Goal: Task Accomplishment & Management: Complete application form

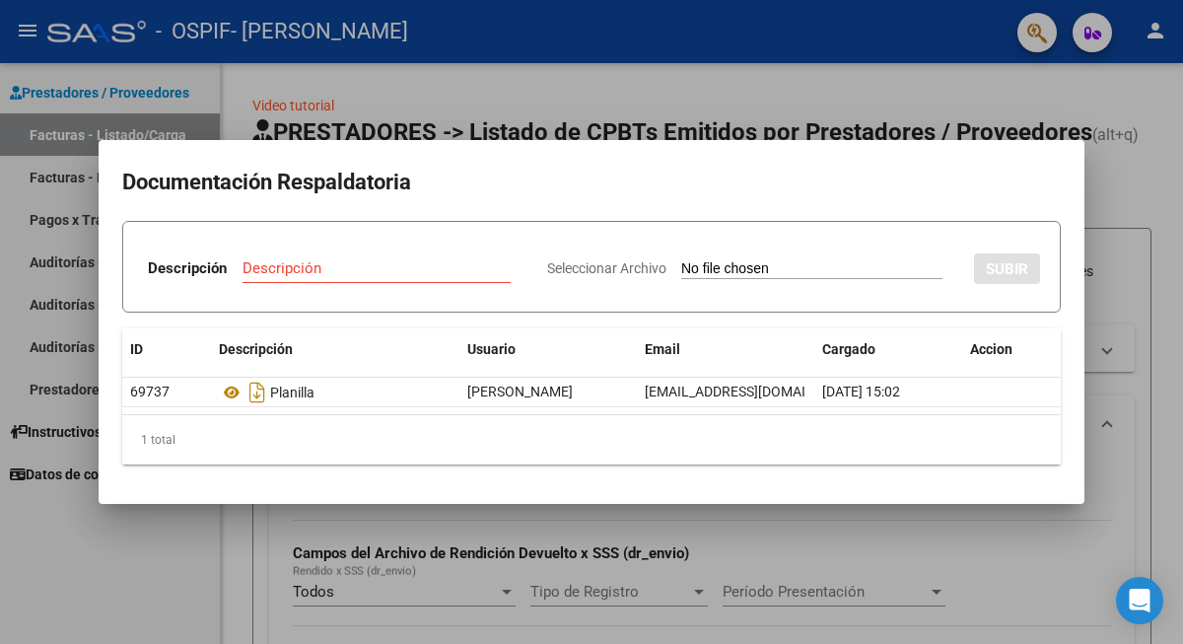
scroll to position [0, 520]
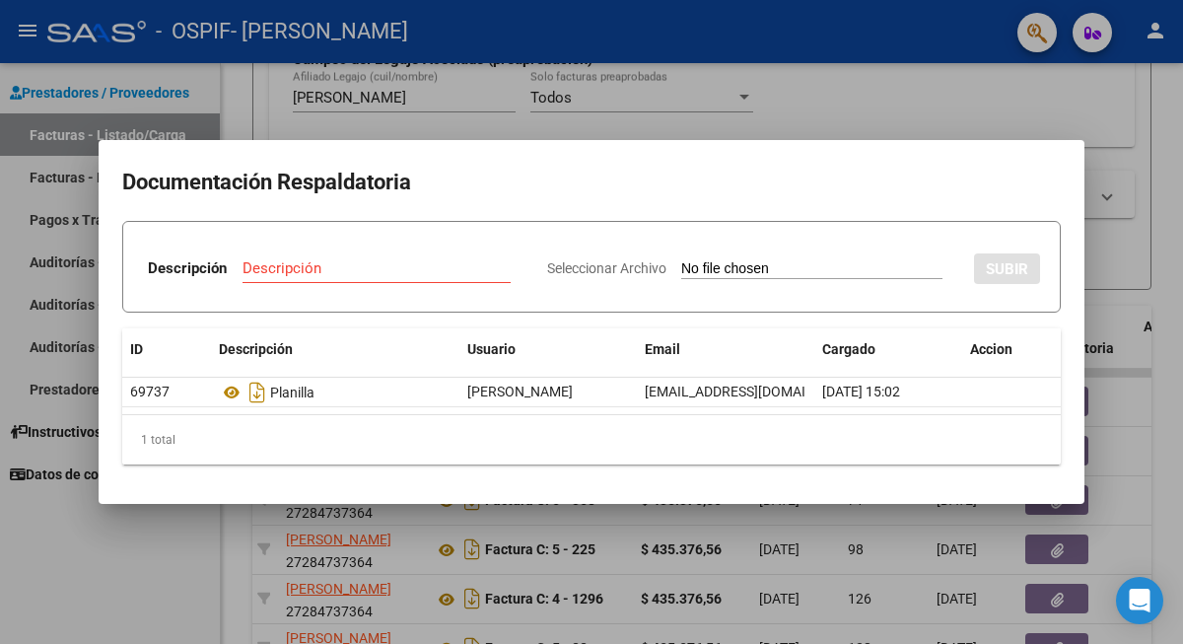
click at [378, 272] on input "Descripción" at bounding box center [377, 268] width 268 height 18
type input "INFORME MEDIO 2025"
click at [683, 264] on input "Seleccionar Archivo" at bounding box center [811, 269] width 261 height 19
click at [766, 269] on input "Seleccionar Archivo" at bounding box center [811, 269] width 261 height 19
type input "C:\fakepath\[PERSON_NAME]-INFORME MEDIO 2025.pdf"
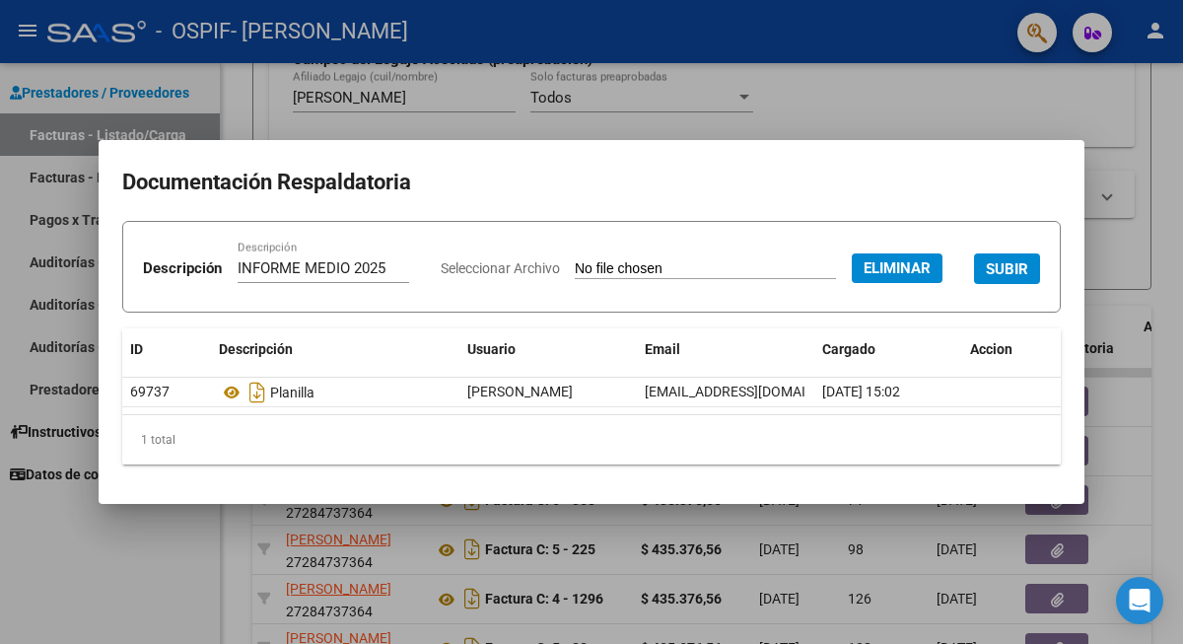
click at [986, 278] on span "SUBIR" at bounding box center [1007, 269] width 42 height 18
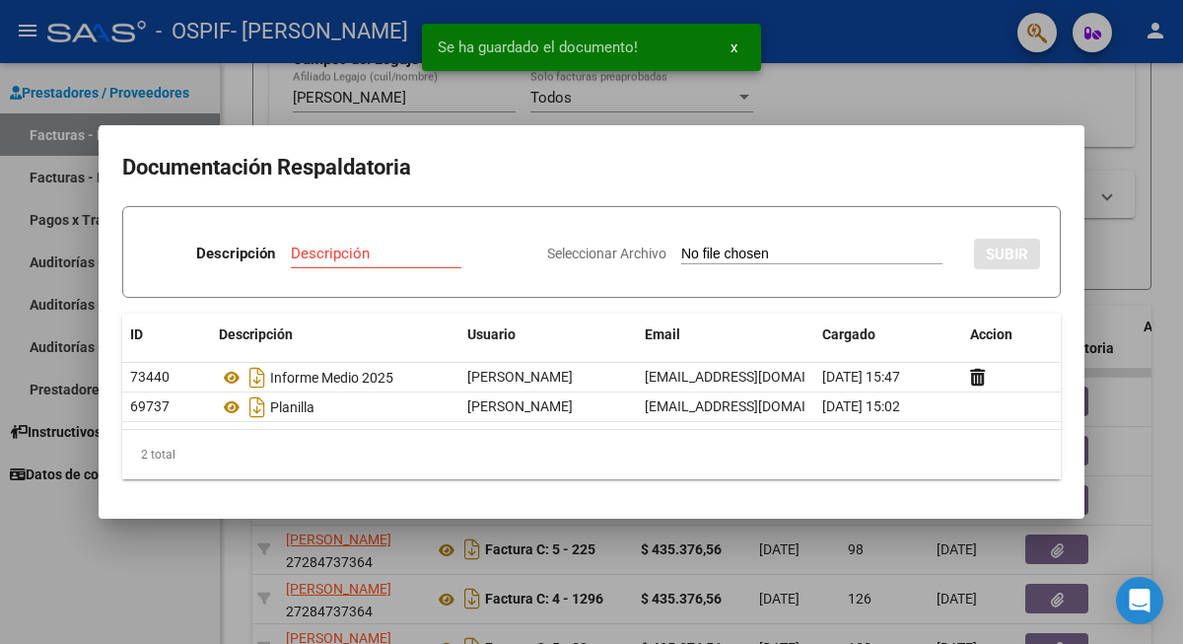
click at [813, 113] on div at bounding box center [591, 322] width 1183 height 644
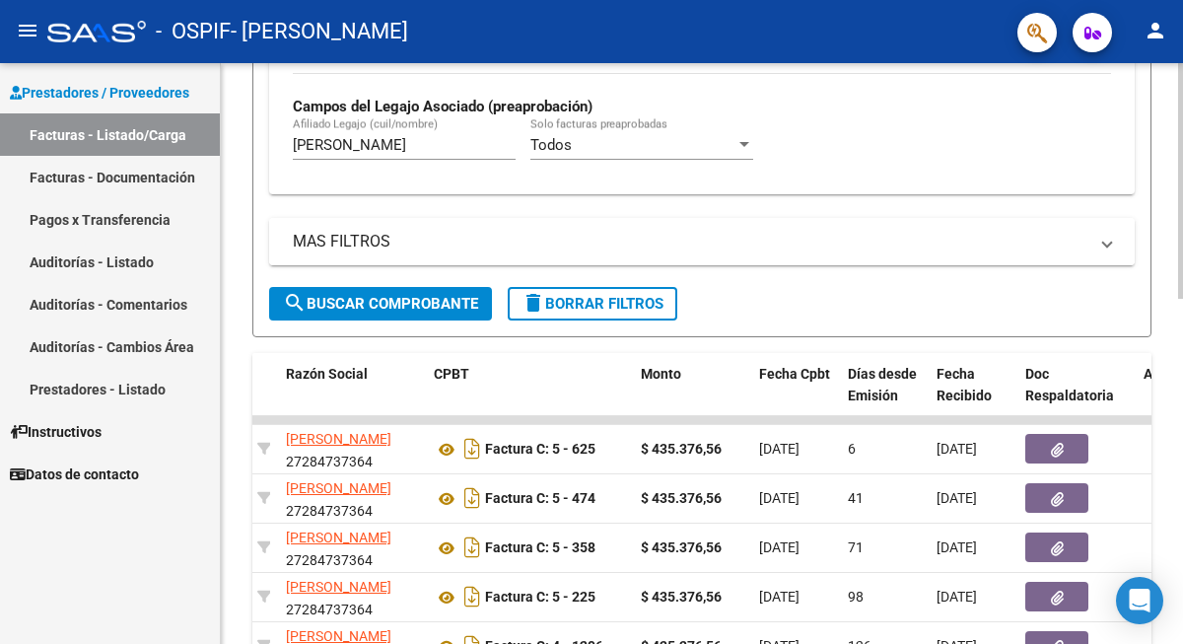
scroll to position [530, 0]
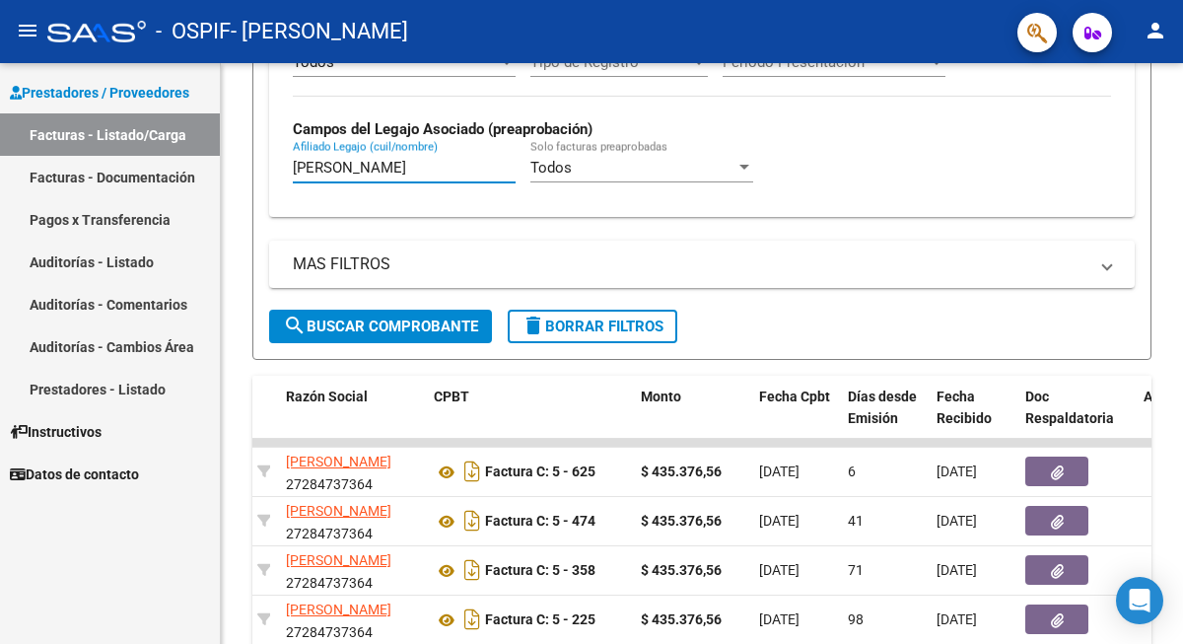
drag, startPoint x: 337, startPoint y: 171, endPoint x: 216, endPoint y: 170, distance: 121.3
click at [214, 171] on mat-sidenav-container "Prestadores / Proveedores Facturas - Listado/Carga Facturas - Documentación Pag…" at bounding box center [591, 353] width 1183 height 581
type input "gesa"
click at [393, 328] on span "search Buscar Comprobante" at bounding box center [380, 327] width 195 height 18
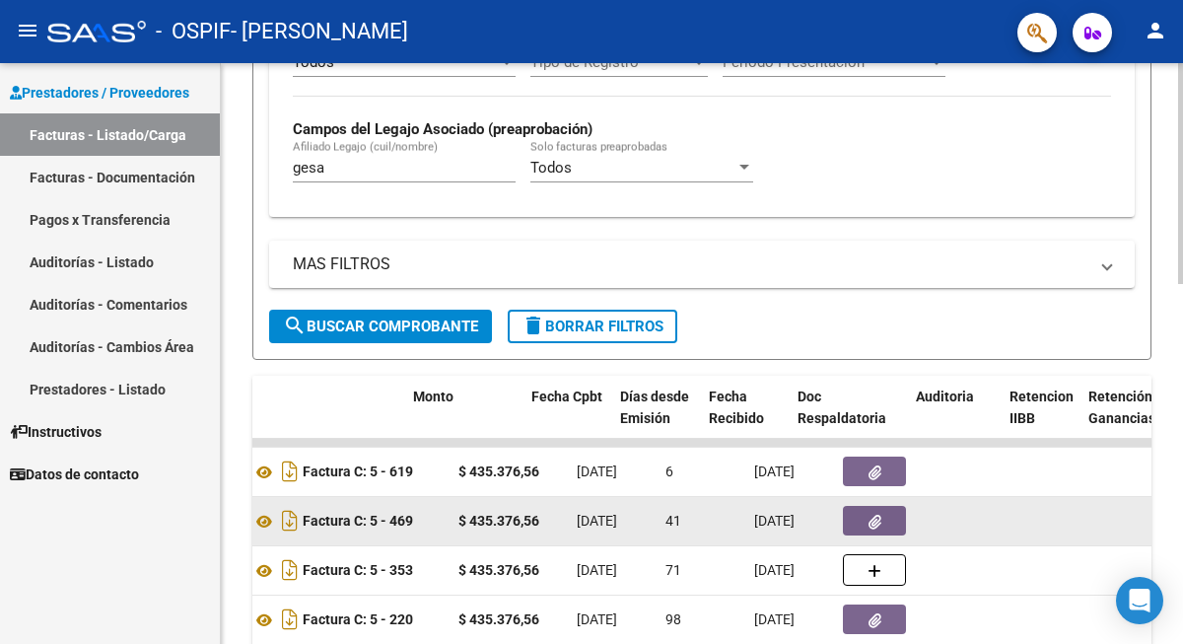
scroll to position [0, 748]
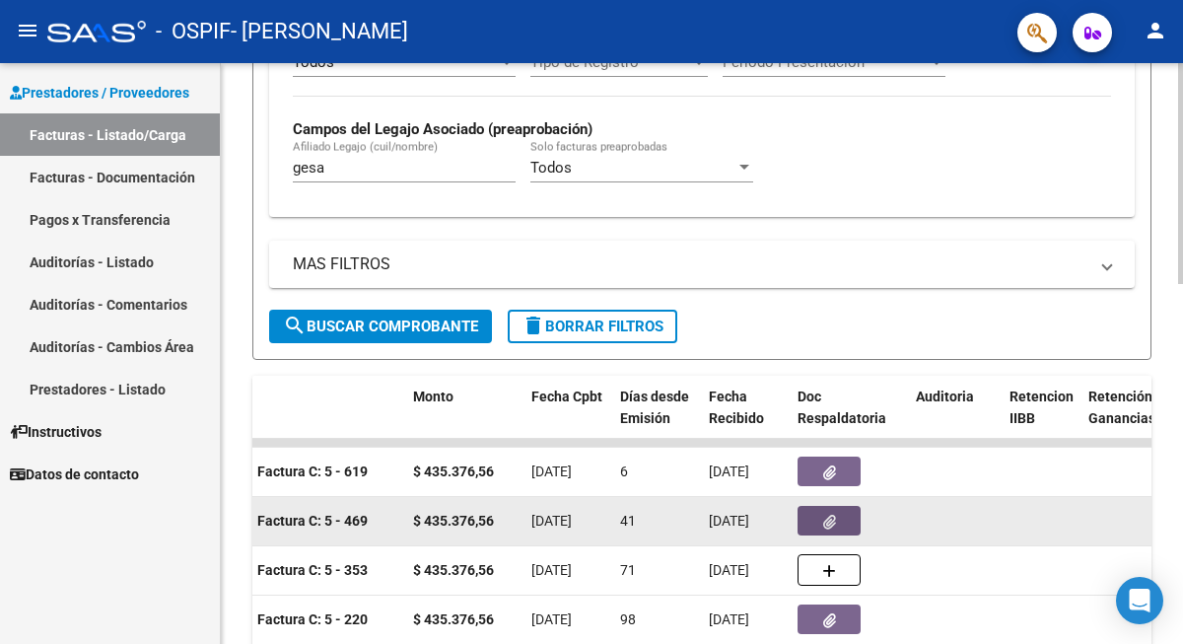
click at [840, 524] on button "button" at bounding box center [829, 521] width 63 height 30
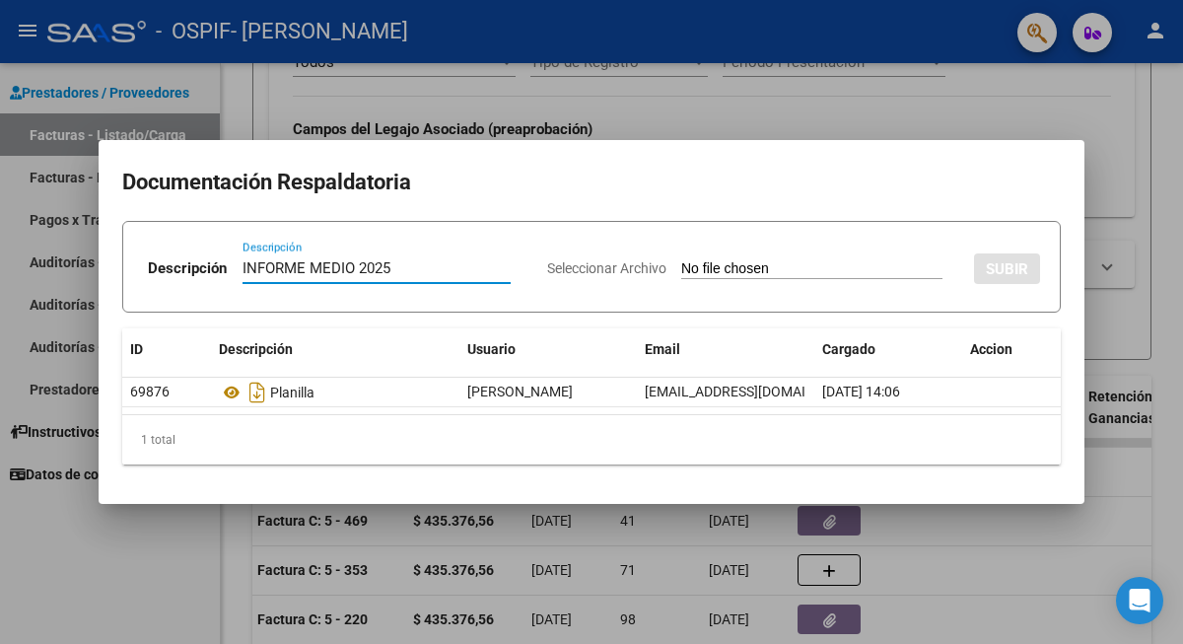
type input "INFORME MEDIO 2025"
click at [759, 267] on input "Seleccionar Archivo" at bounding box center [811, 269] width 261 height 19
type input "C:\fakepath\[PERSON_NAME]-INFORME MEDIO 2025.pdf"
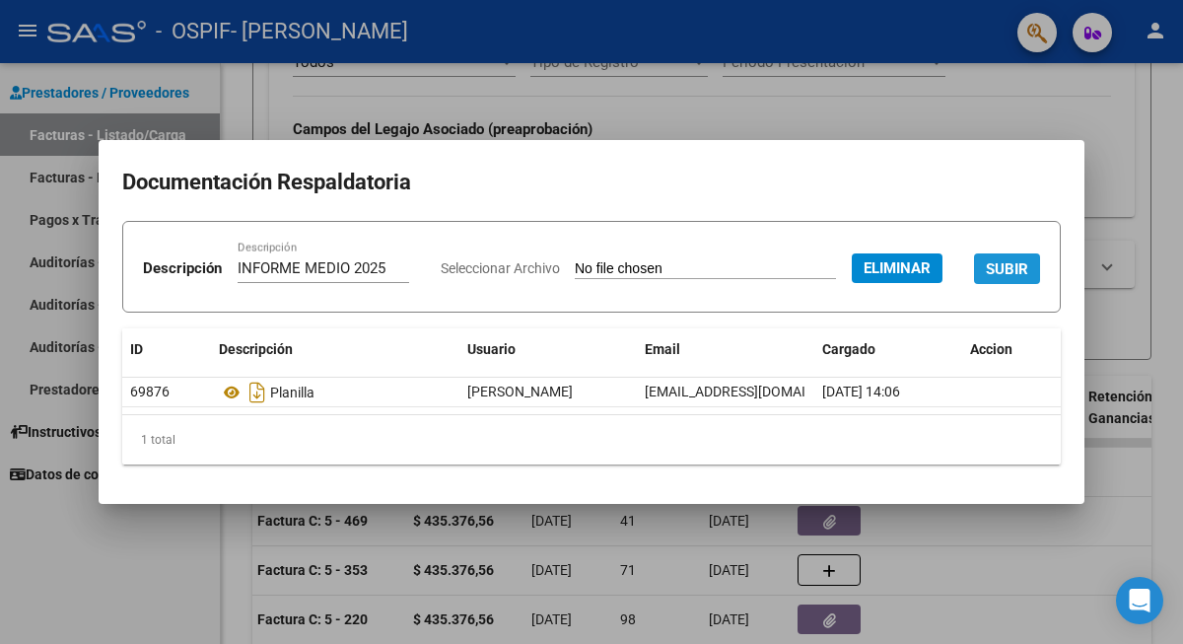
click at [986, 278] on span "SUBIR" at bounding box center [1007, 269] width 42 height 18
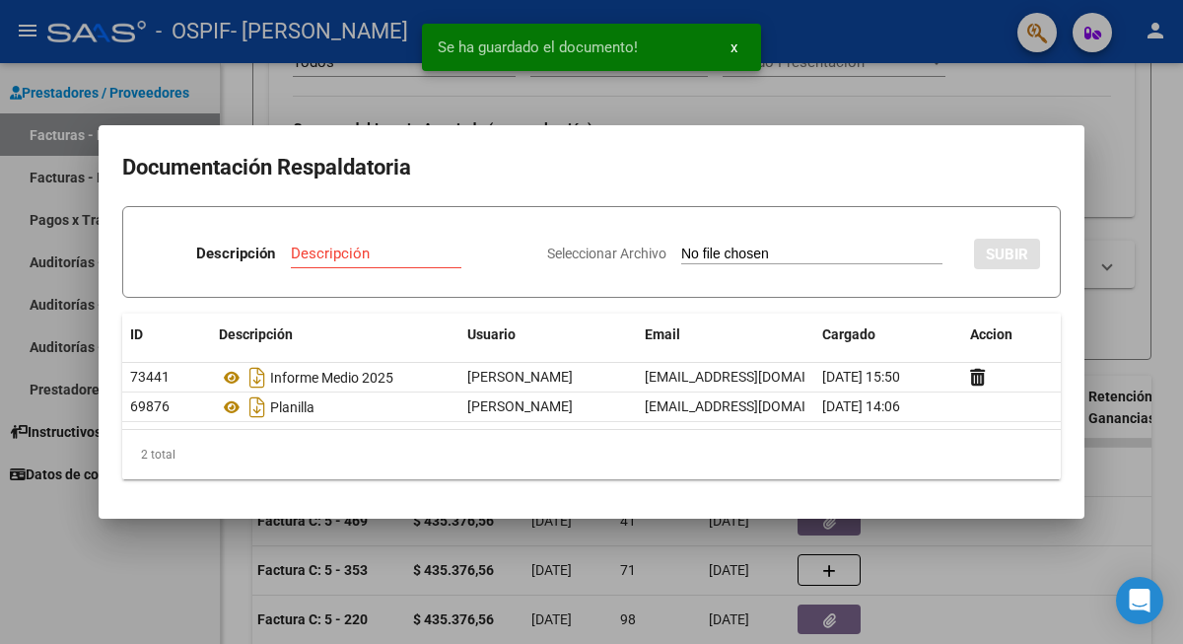
click at [558, 93] on div "Se ha guardado el documento! x" at bounding box center [591, 47] width 387 height 95
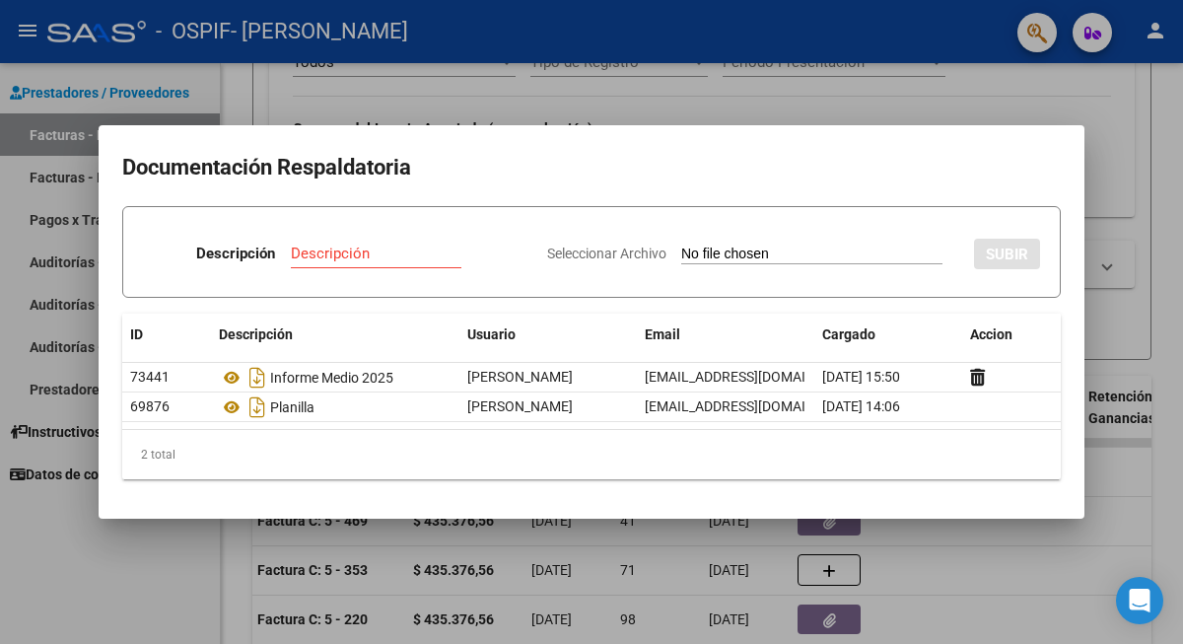
click at [442, 104] on div at bounding box center [591, 322] width 1183 height 644
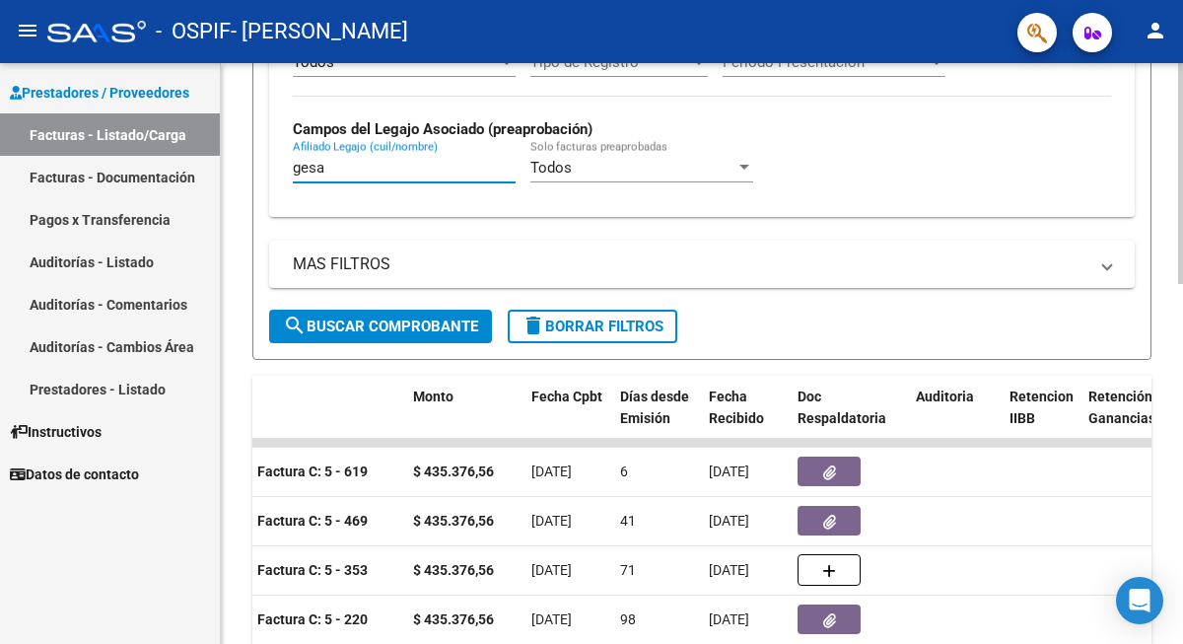
drag, startPoint x: 347, startPoint y: 168, endPoint x: 236, endPoint y: 170, distance: 111.5
click at [233, 169] on div "Video tutorial PRESTADORES -> Listado de CPBTs Emitidos por Prestadores / Prove…" at bounding box center [702, 297] width 962 height 1527
type input "[PERSON_NAME]"
click at [334, 344] on form "Filtros Id Area Area Todos Confirmado Mostrar totalizadores FILTROS DEL COMPROB…" at bounding box center [701, 29] width 899 height 662
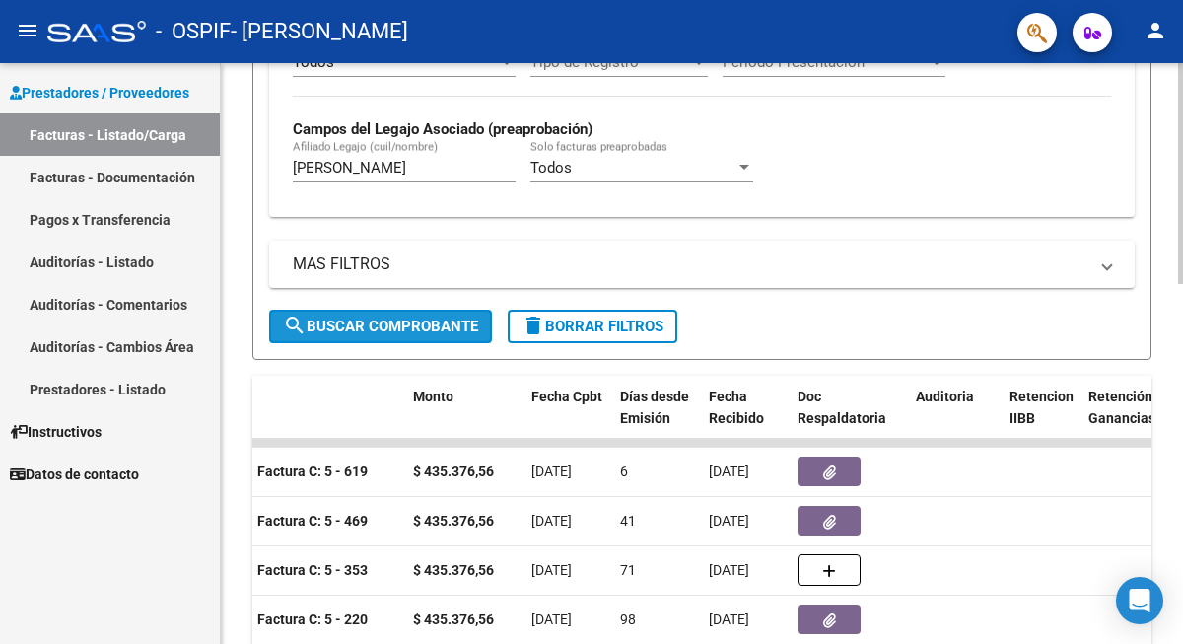
click at [334, 340] on button "search Buscar Comprobante" at bounding box center [380, 327] width 223 height 34
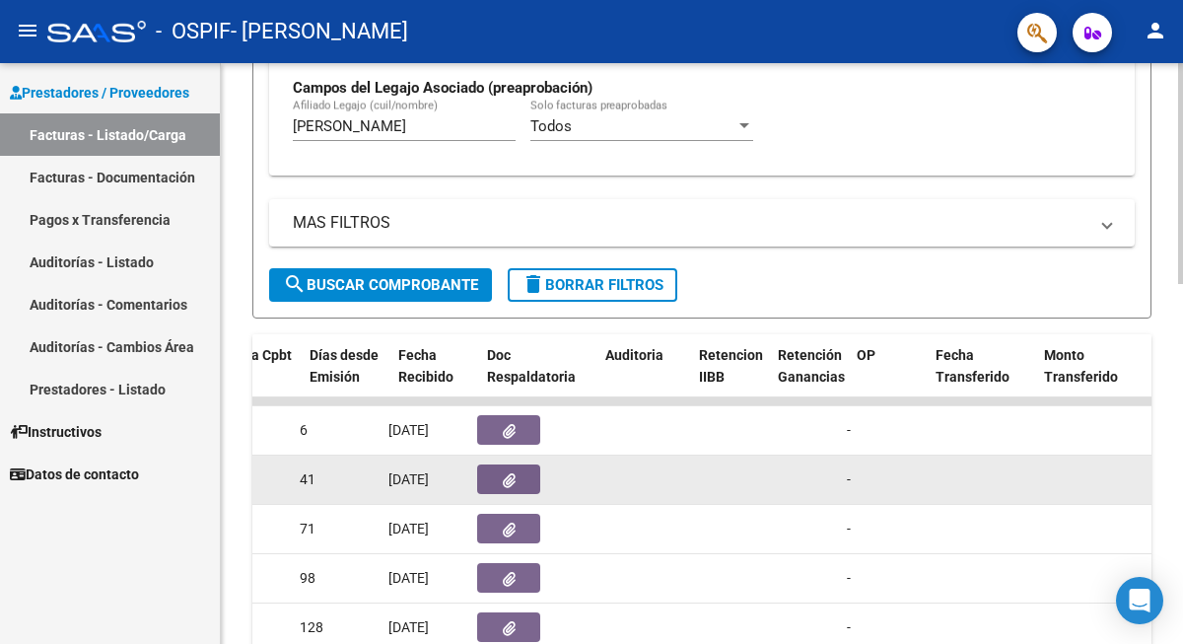
scroll to position [0, 1058]
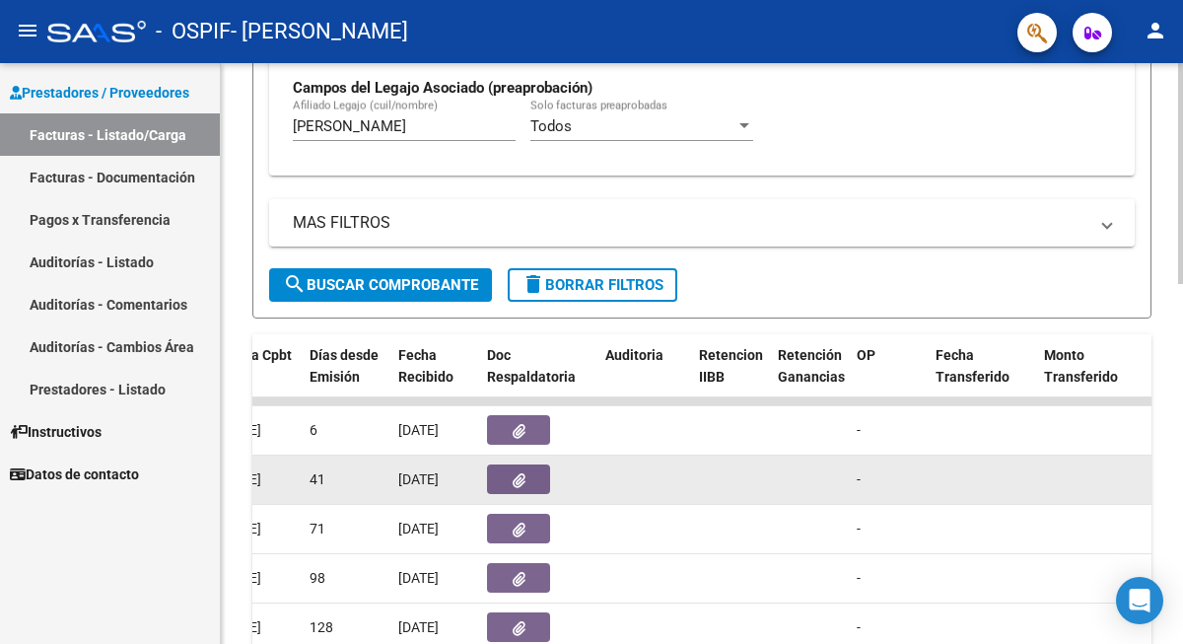
click at [513, 487] on icon "button" at bounding box center [519, 480] width 13 height 15
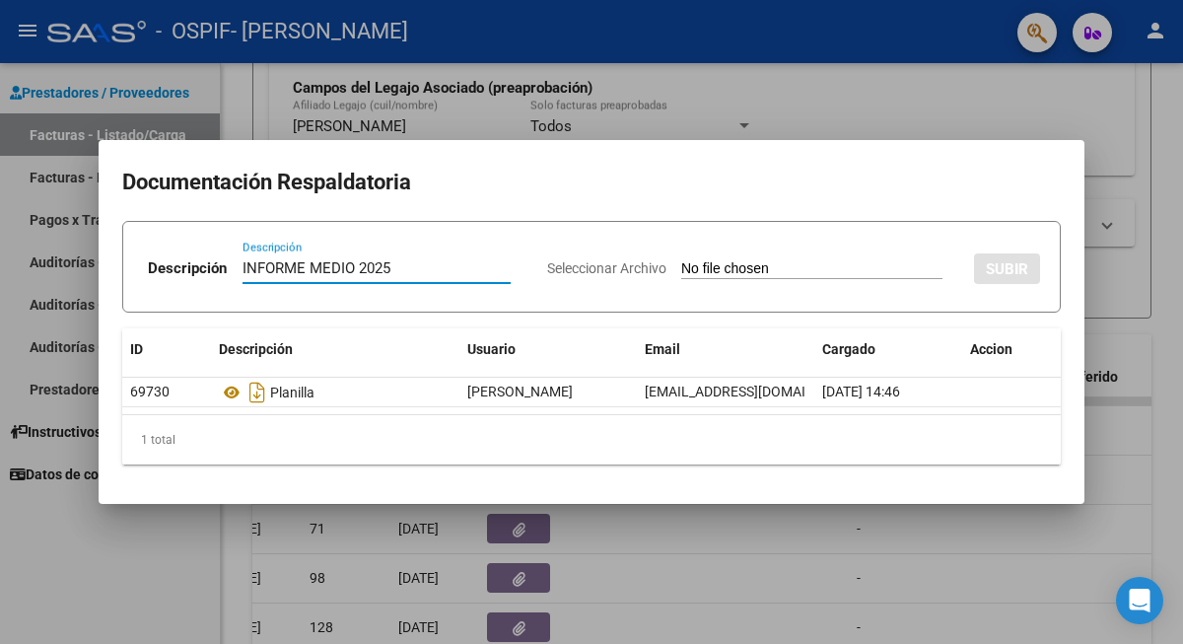
type input "INFORME MEDIO 2025"
click at [711, 273] on input "Seleccionar Archivo" at bounding box center [811, 269] width 261 height 19
type input "C:\fakepath\[PERSON_NAME]-INFORME MEDIO 2025.pdf"
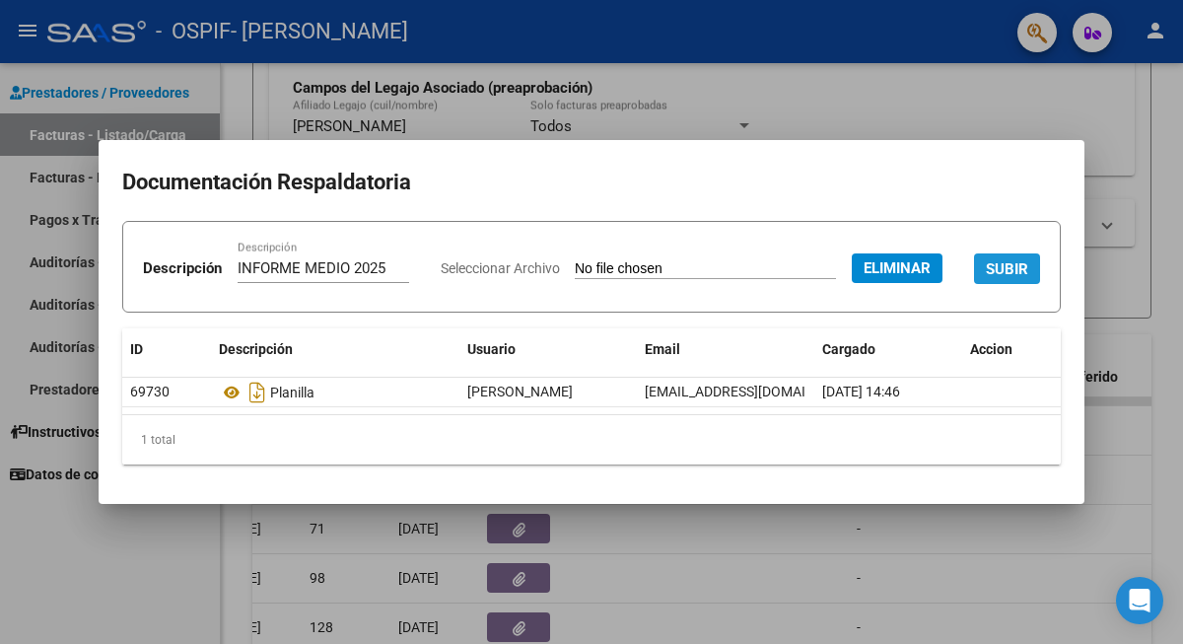
click at [974, 284] on button "SUBIR" at bounding box center [1007, 268] width 66 height 31
